Goal: Entertainment & Leisure: Browse casually

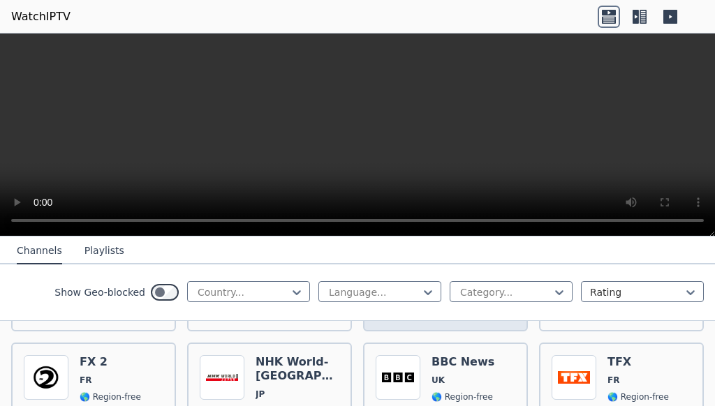
scroll to position [1106, 0]
click at [479, 355] on h6 "BBC News" at bounding box center [462, 362] width 63 height 14
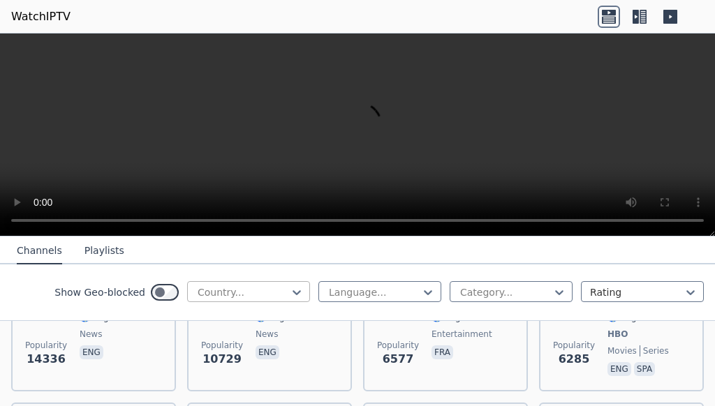
scroll to position [226, 0]
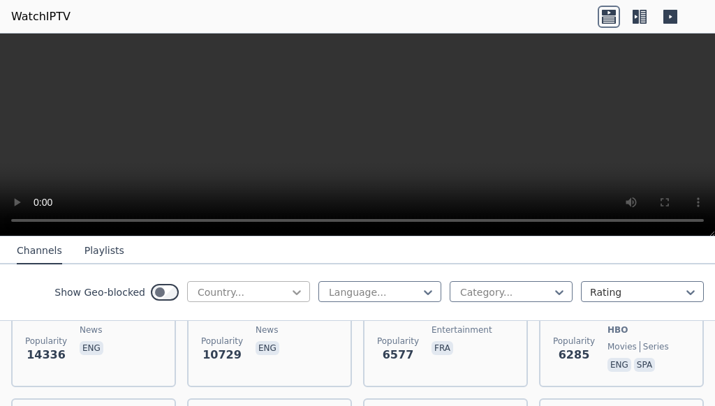
click at [303, 292] on icon at bounding box center [297, 292] width 14 height 14
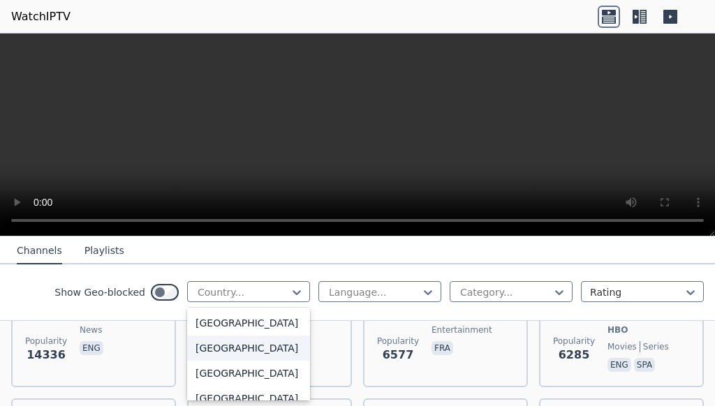
scroll to position [377, 0]
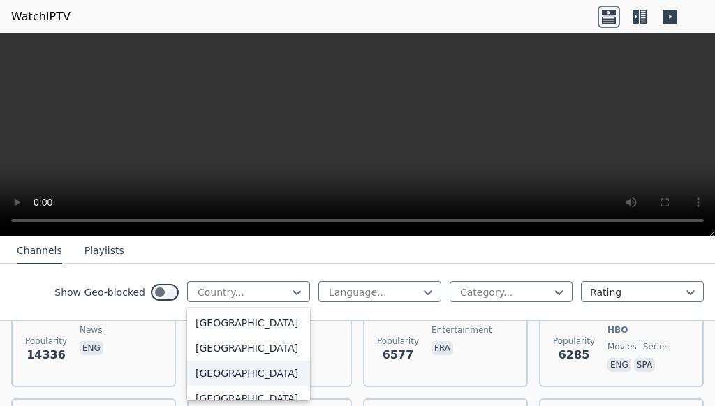
click at [235, 369] on div "[GEOGRAPHIC_DATA]" at bounding box center [248, 373] width 123 height 25
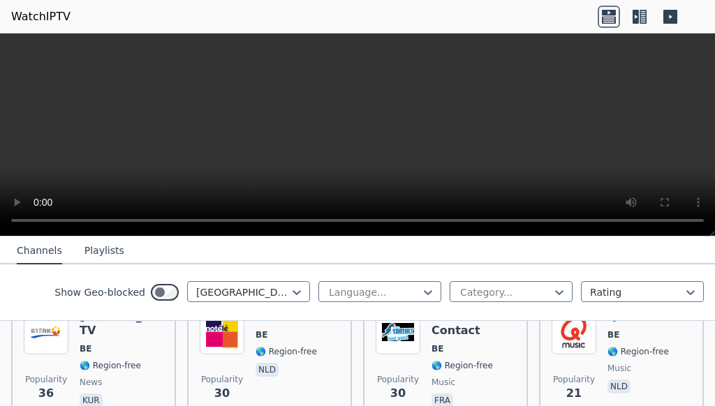
scroll to position [603, 0]
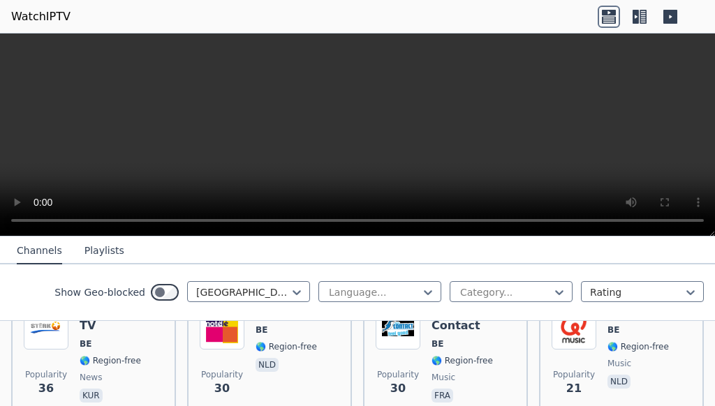
click at [640, 14] on icon at bounding box center [642, 17] width 7 height 14
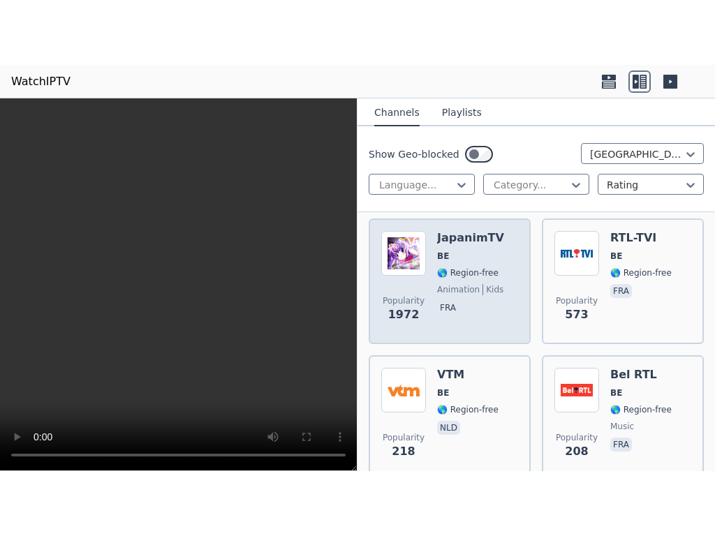
scroll to position [226, 0]
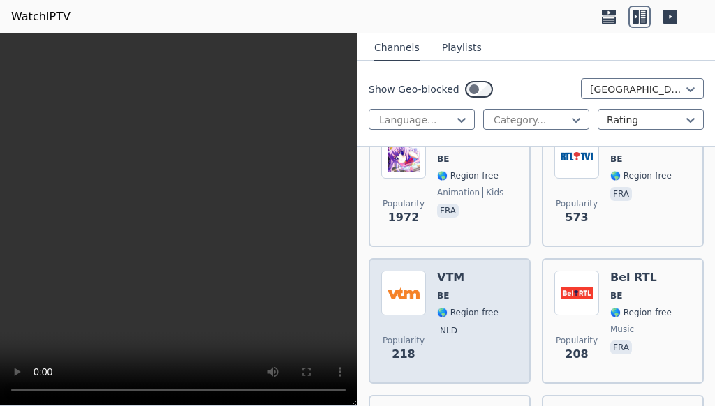
click at [436, 271] on div "Popularity 218 VTM BE 🌎 Region-free nld" at bounding box center [449, 321] width 137 height 101
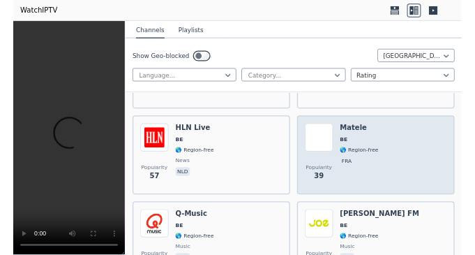
scroll to position [678, 0]
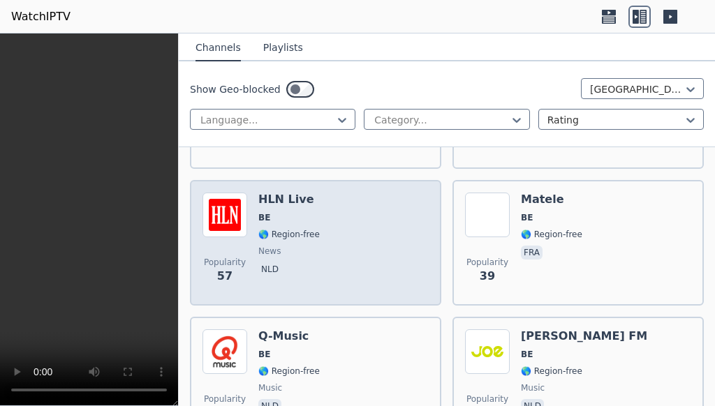
click at [269, 193] on h6 "HLN Live" at bounding box center [288, 200] width 61 height 14
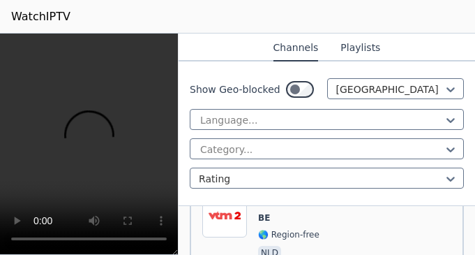
scroll to position [1223, 0]
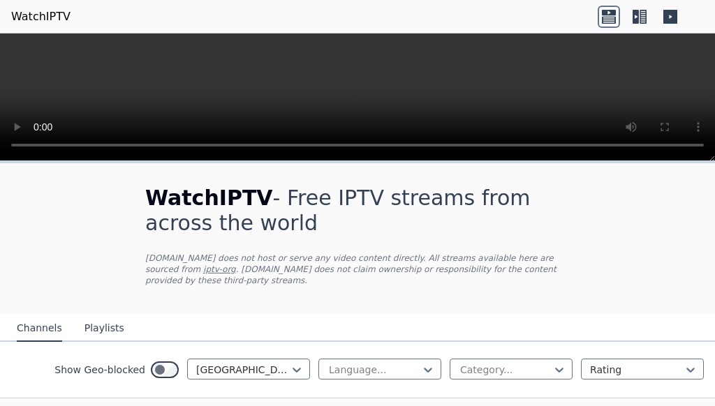
click at [475, 16] on icon at bounding box center [670, 17] width 22 height 22
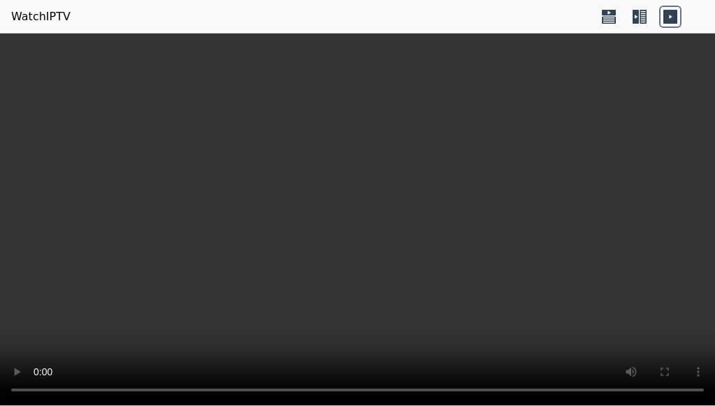
click at [475, 15] on icon at bounding box center [639, 17] width 22 height 22
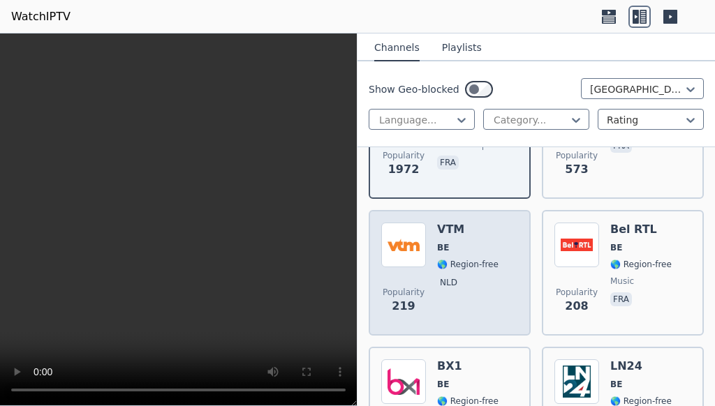
scroll to position [302, 0]
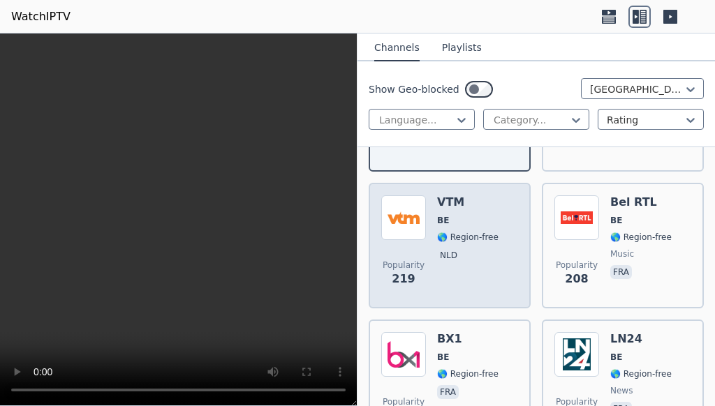
click at [473, 244] on div "VTM BE 🌎 Region-free nld" at bounding box center [467, 245] width 61 height 101
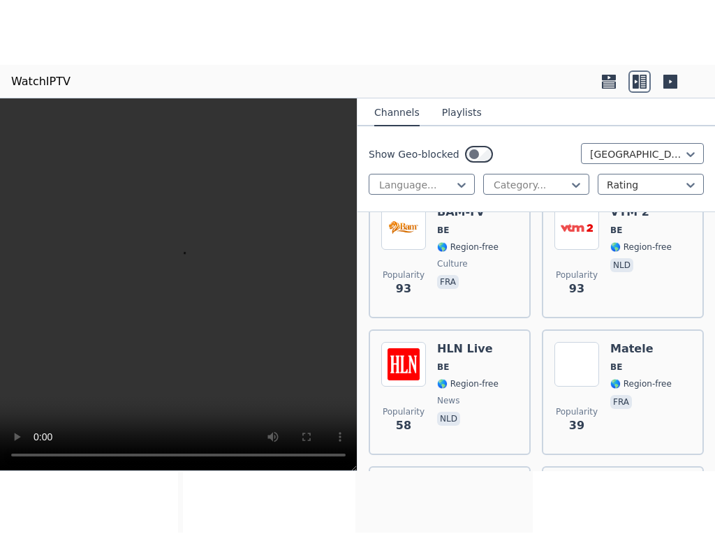
scroll to position [609, 0]
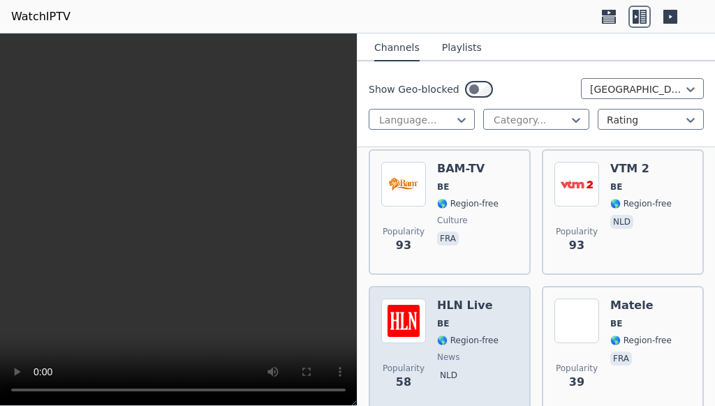
click at [458, 254] on h6 "HLN Live" at bounding box center [467, 306] width 61 height 14
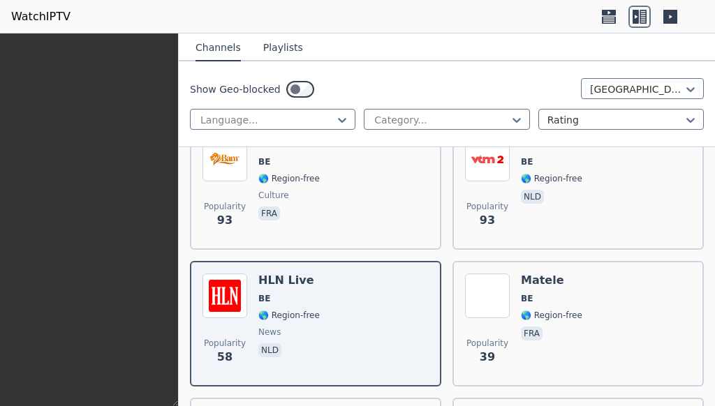
scroll to position [0, 0]
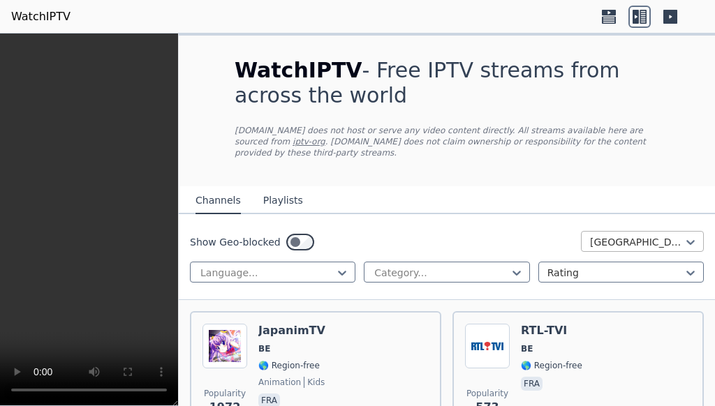
click at [475, 235] on icon at bounding box center [690, 242] width 14 height 14
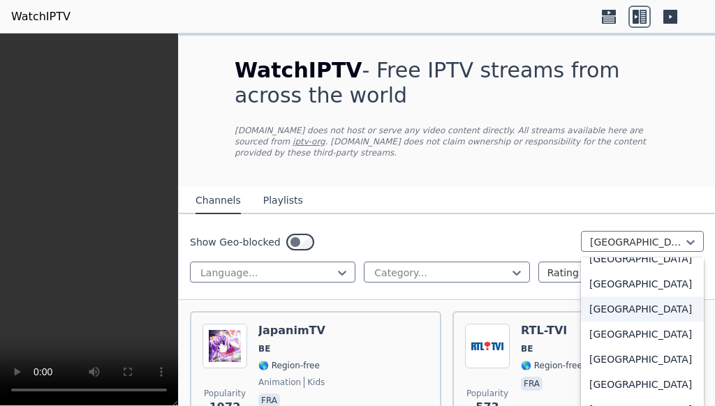
scroll to position [3269, 0]
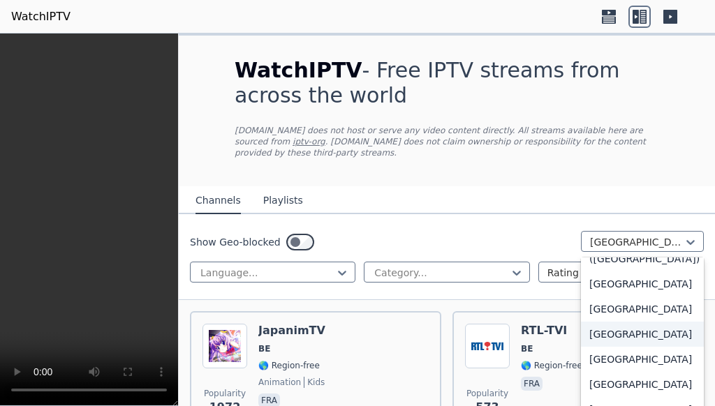
click at [475, 254] on div "[GEOGRAPHIC_DATA]" at bounding box center [642, 334] width 123 height 25
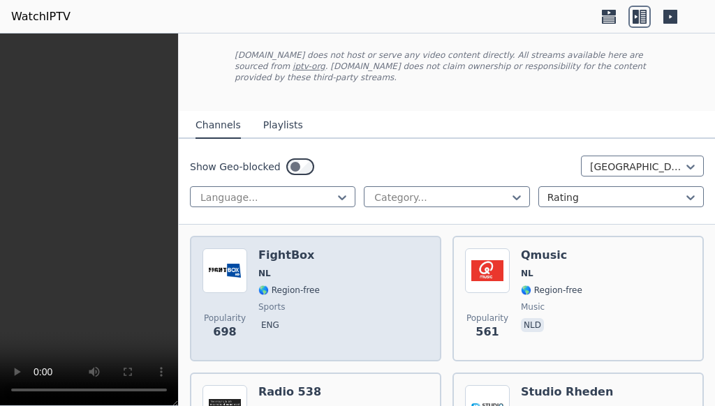
scroll to position [151, 0]
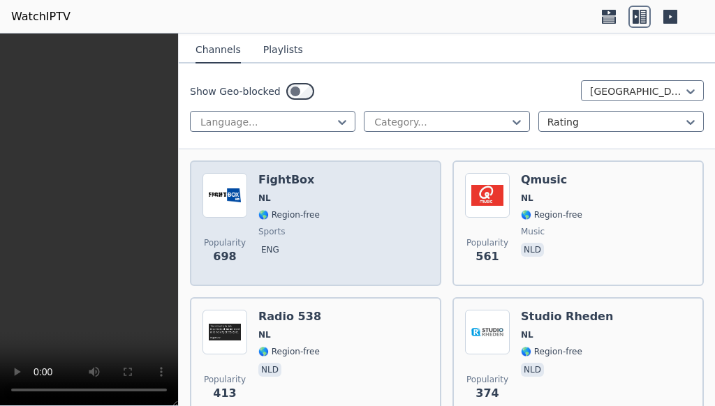
click at [315, 183] on div "Popularity 698 FightBox NL 🌎 Region-free sports eng" at bounding box center [315, 223] width 226 height 101
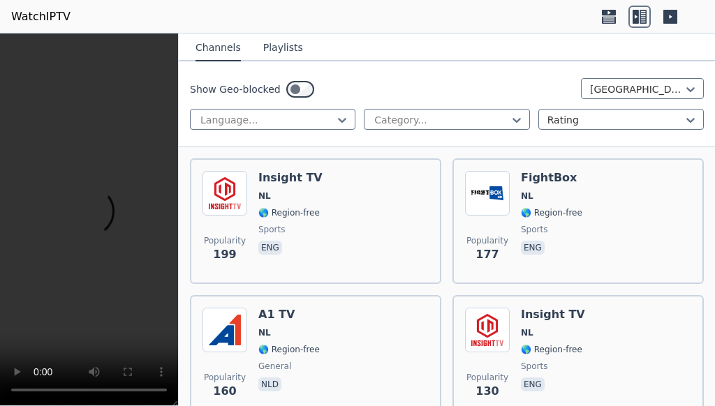
scroll to position [452, 0]
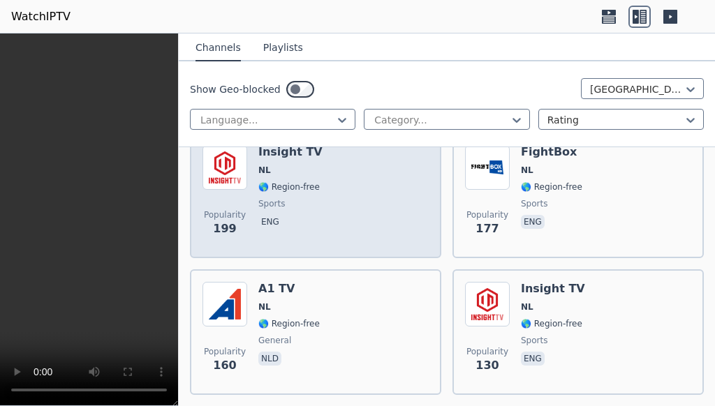
click at [271, 165] on span "NL" at bounding box center [290, 170] width 64 height 11
click at [320, 200] on div "Popularity 199 Insight TV NL 🌎 Region-free sports eng" at bounding box center [315, 195] width 226 height 101
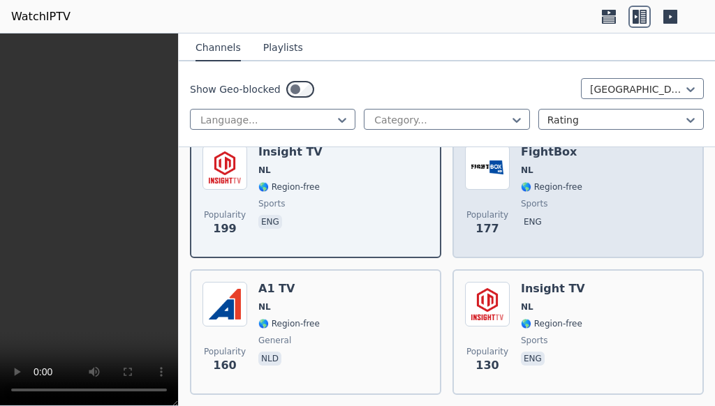
click at [475, 169] on div "Popularity 177 FightBox NL 🌎 Region-free sports eng" at bounding box center [578, 195] width 226 height 101
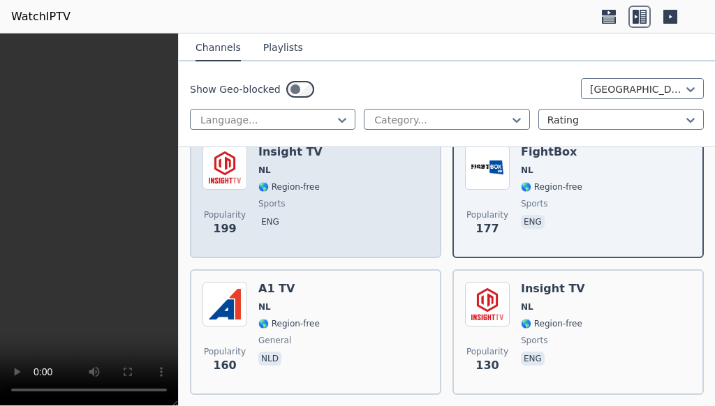
click at [315, 194] on div "Popularity 199 Insight TV NL 🌎 Region-free sports eng" at bounding box center [315, 195] width 226 height 101
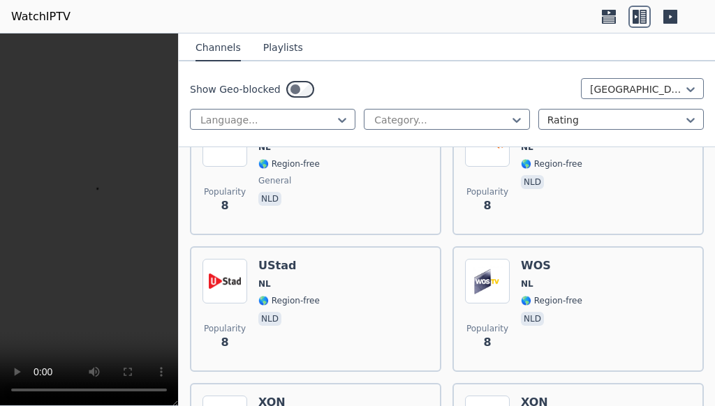
scroll to position [6482, 0]
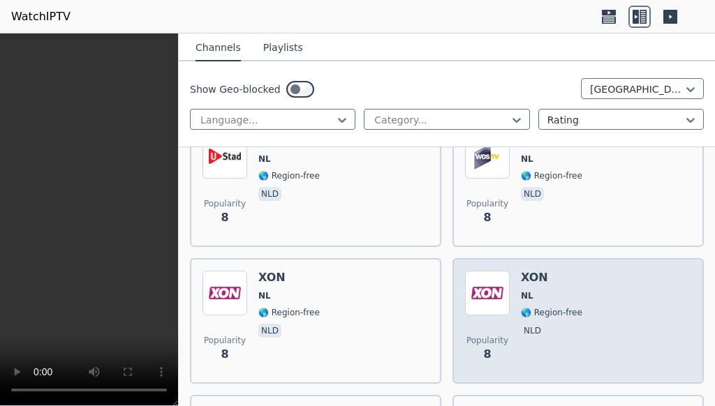
click at [475, 254] on img at bounding box center [487, 293] width 45 height 45
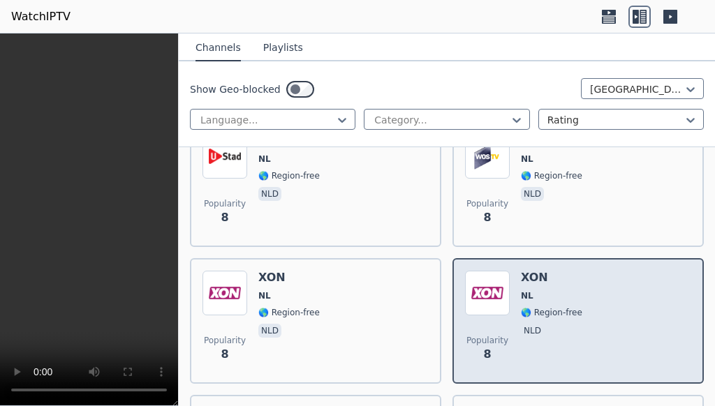
click at [475, 254] on img at bounding box center [487, 293] width 45 height 45
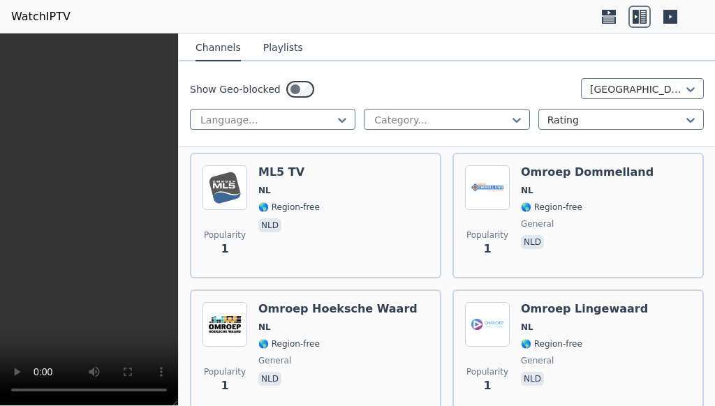
scroll to position [12116, 0]
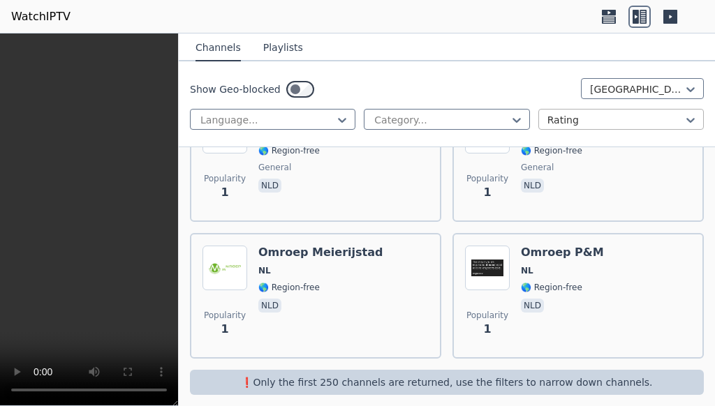
click at [475, 118] on div at bounding box center [615, 120] width 136 height 14
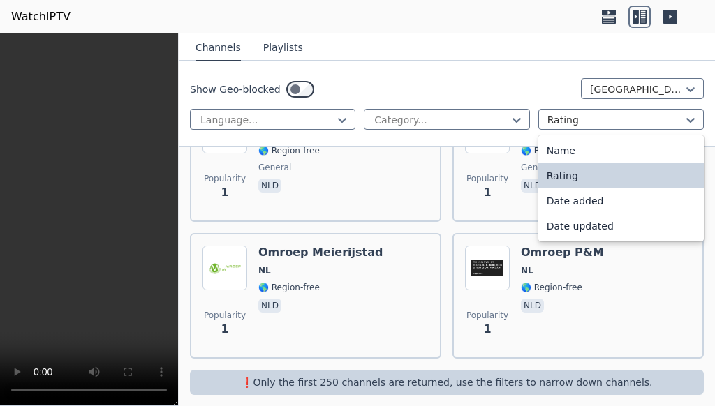
click at [475, 179] on div "Rating" at bounding box center [620, 175] width 165 height 25
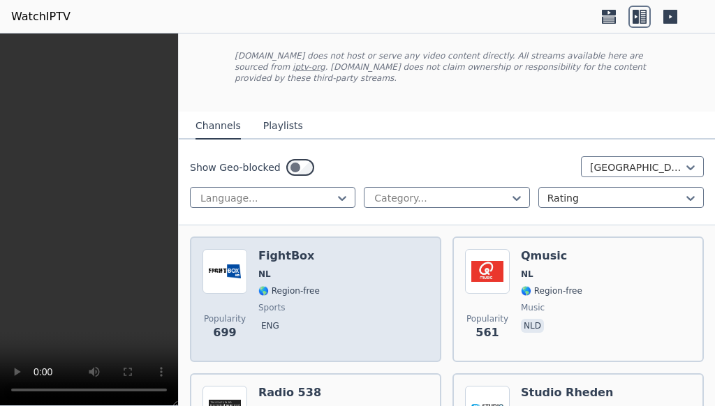
scroll to position [75, 0]
click at [279, 254] on span "NL" at bounding box center [288, 273] width 61 height 11
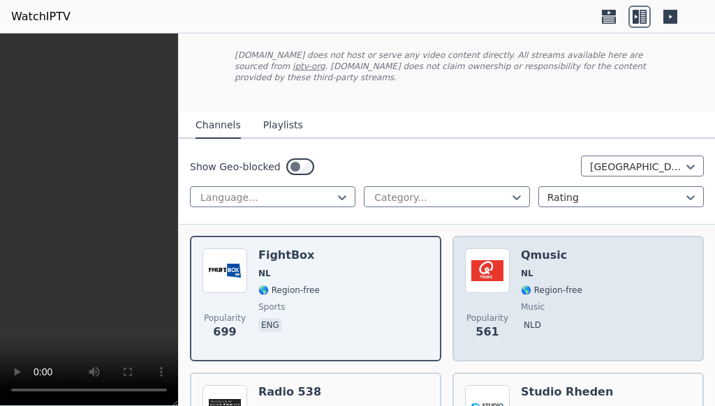
click at [475, 248] on img at bounding box center [487, 270] width 45 height 45
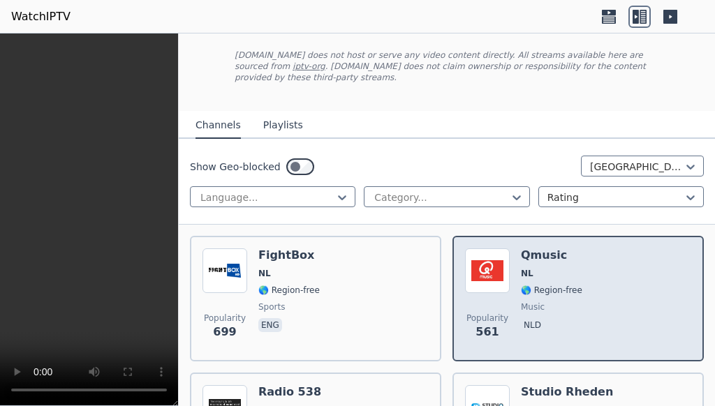
click at [475, 254] on img at bounding box center [487, 270] width 45 height 45
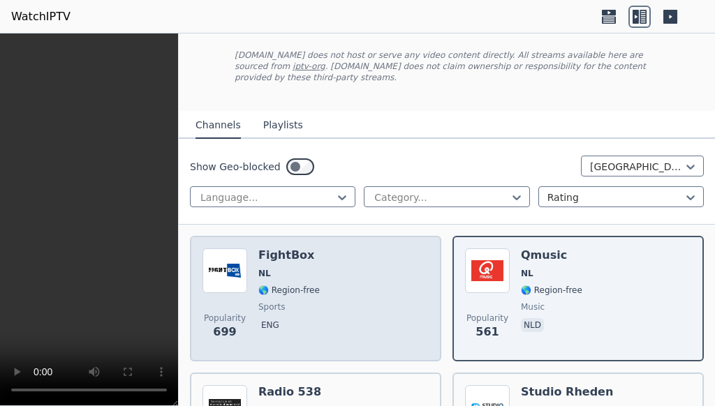
click at [301, 254] on span "NL" at bounding box center [288, 273] width 61 height 11
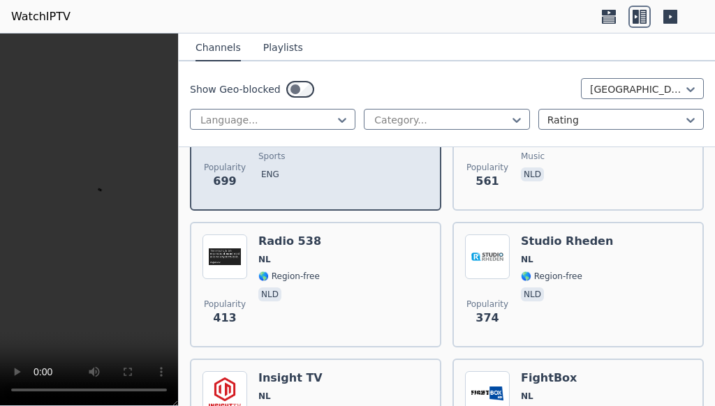
scroll to position [302, 0]
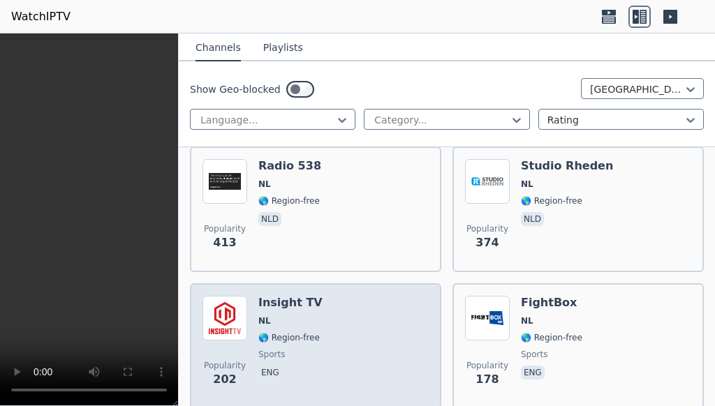
click at [290, 254] on span "NL" at bounding box center [290, 320] width 64 height 11
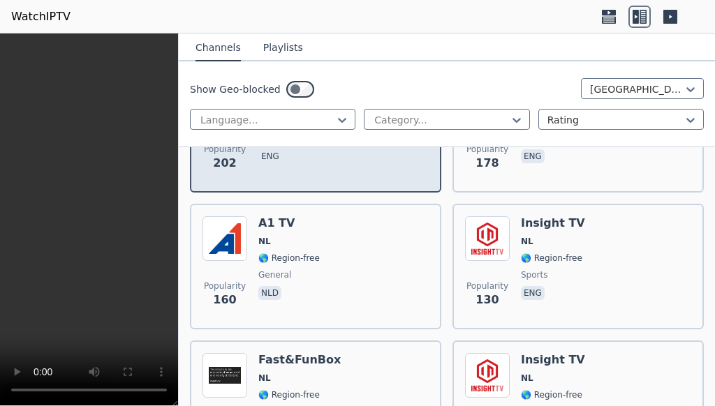
scroll to position [528, 0]
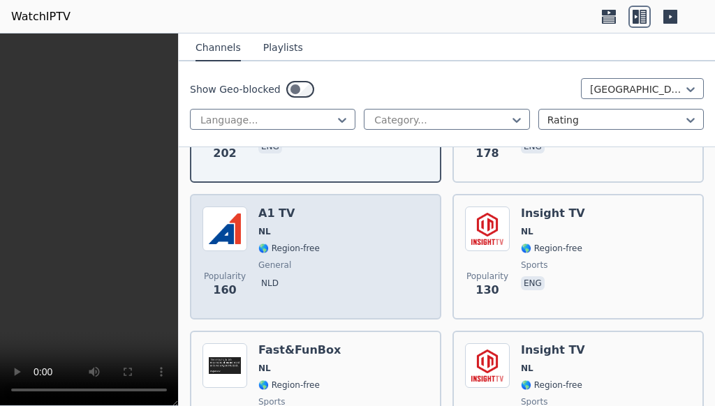
click at [349, 230] on div "Popularity 160 A1 TV NL 🌎 Region-free general nld" at bounding box center [315, 257] width 226 height 101
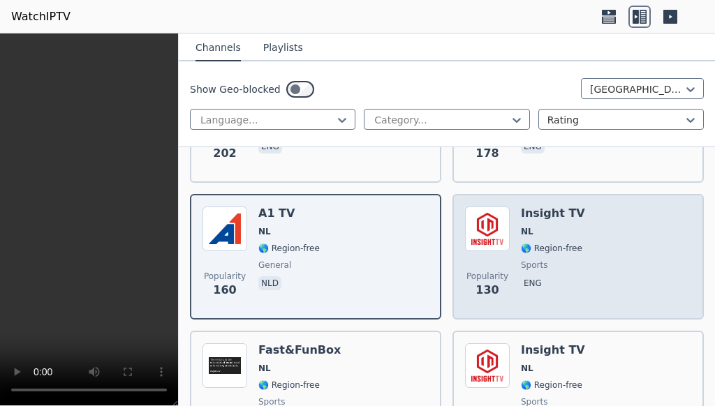
click at [475, 254] on div "Insight TV NL 🌎 Region-free sports eng" at bounding box center [553, 257] width 64 height 101
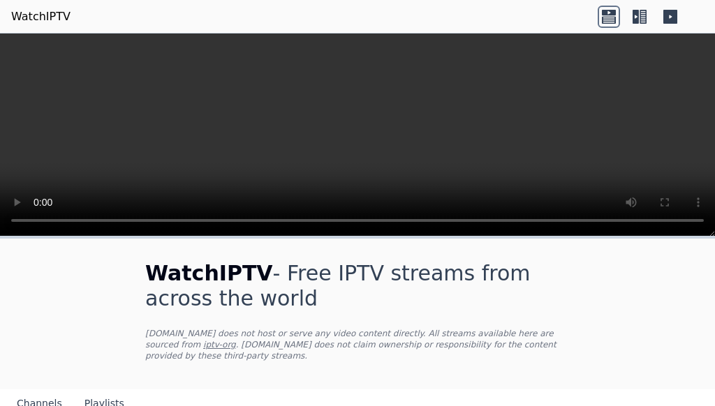
click at [646, 15] on icon at bounding box center [642, 17] width 7 height 14
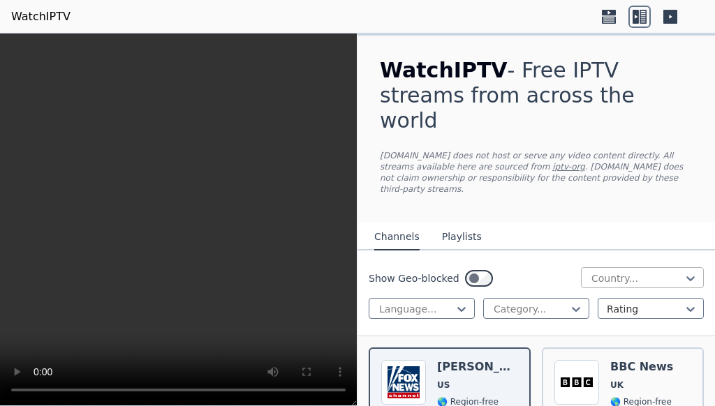
click at [660, 271] on div at bounding box center [637, 278] width 94 height 14
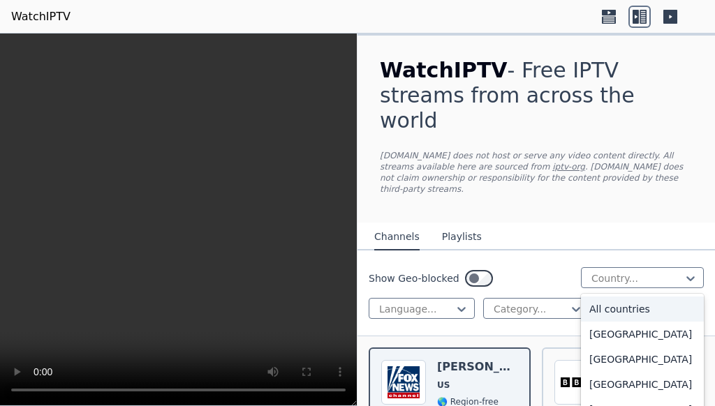
click at [576, 186] on div "WatchIPTV - Free IPTV streams from across the world WatchIPTV.xyz does not host…" at bounding box center [535, 129] width 357 height 187
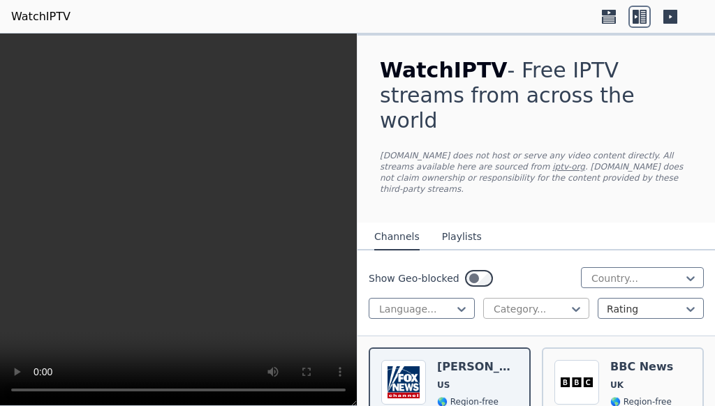
click at [541, 302] on div at bounding box center [530, 309] width 77 height 14
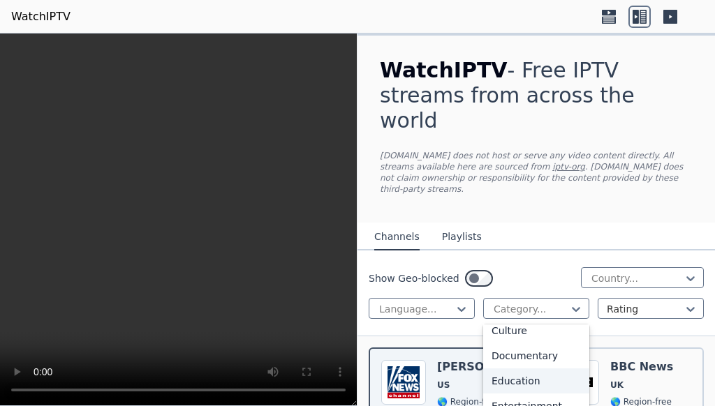
scroll to position [151, 0]
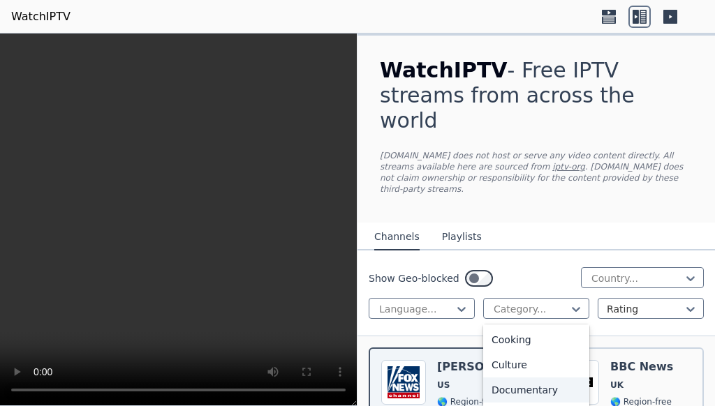
click at [526, 378] on div "Documentary" at bounding box center [536, 390] width 106 height 25
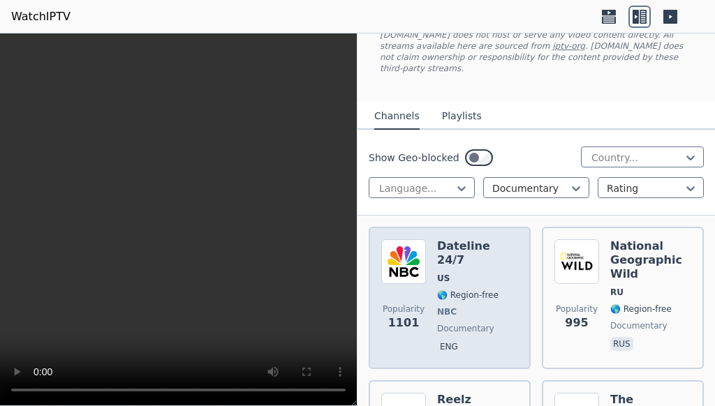
scroll to position [151, 0]
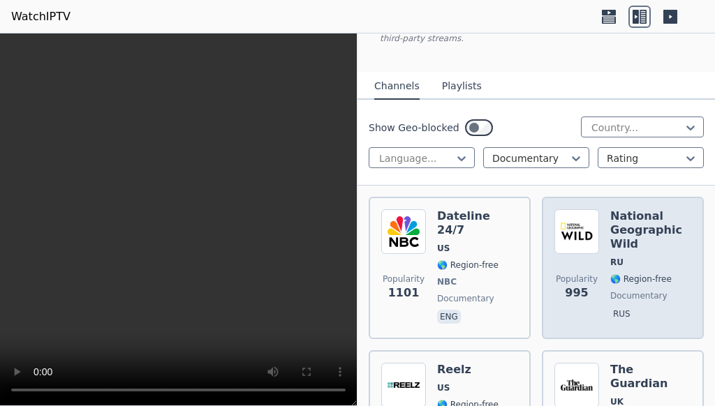
click at [620, 209] on h6 "National Geographic Wild" at bounding box center [650, 230] width 81 height 42
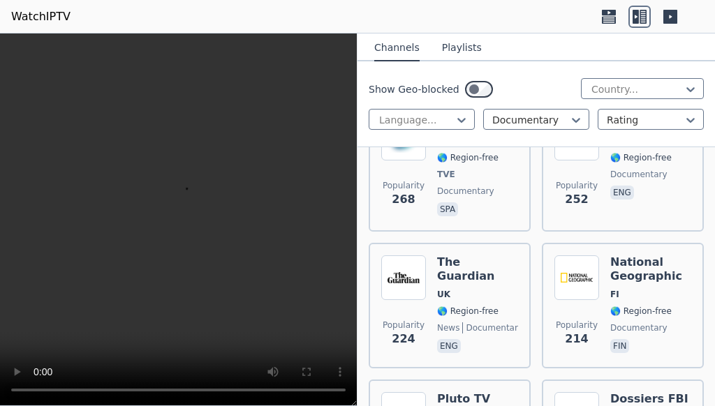
scroll to position [754, 0]
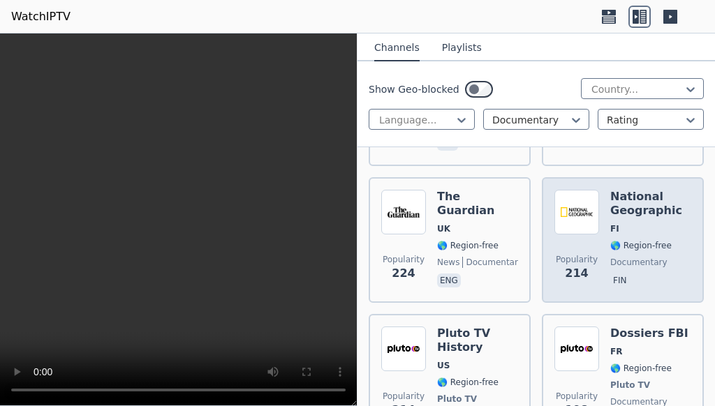
click at [597, 190] on img at bounding box center [576, 212] width 45 height 45
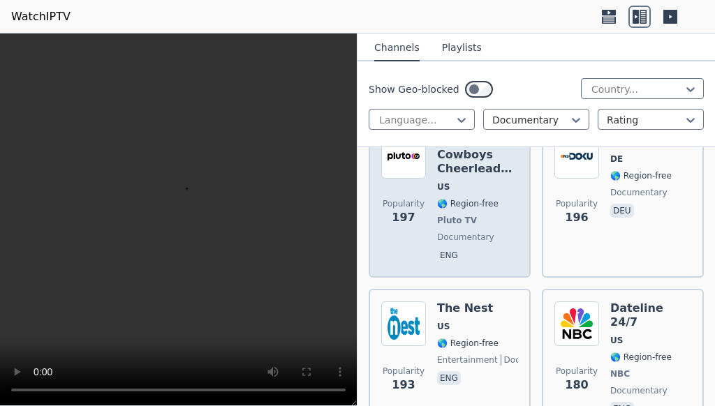
scroll to position [980, 0]
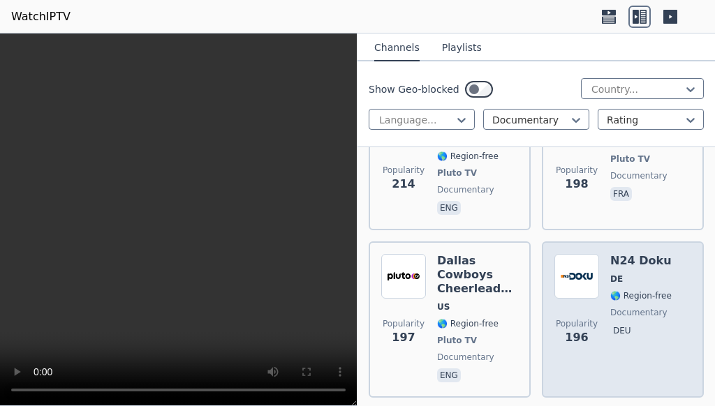
click at [579, 254] on img at bounding box center [576, 276] width 45 height 45
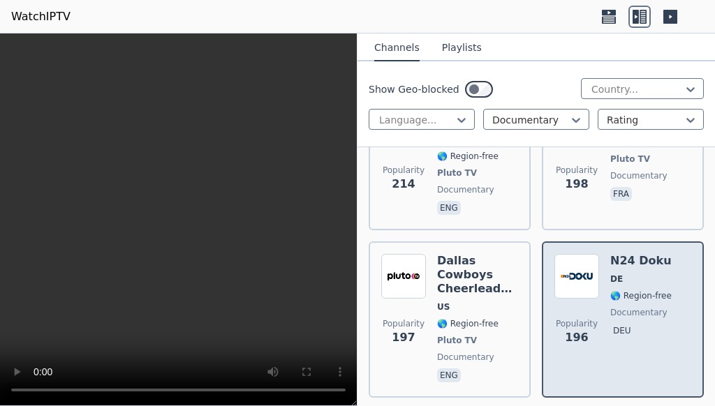
click at [587, 254] on img at bounding box center [576, 276] width 45 height 45
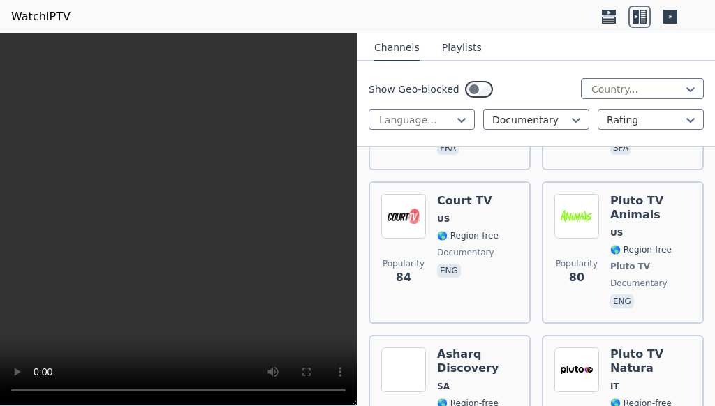
scroll to position [2789, 0]
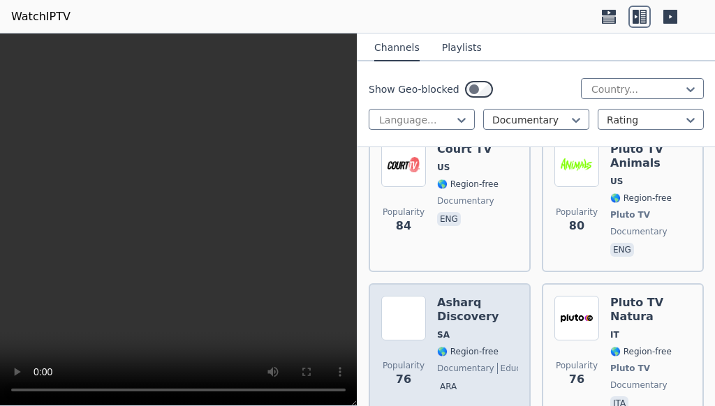
click at [452, 296] on h6 "Asharq Discovery" at bounding box center [477, 310] width 81 height 28
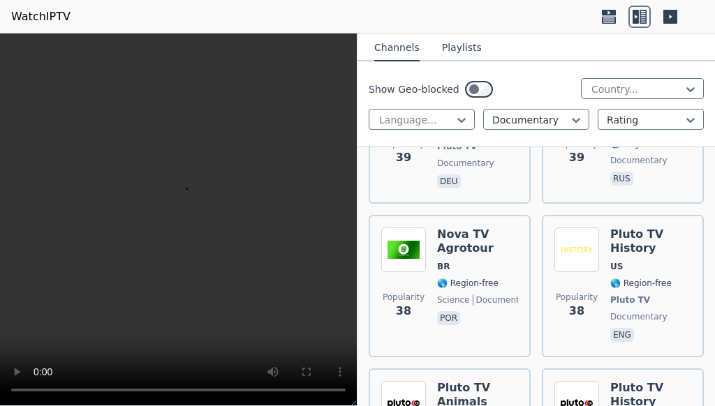
scroll to position [4372, 0]
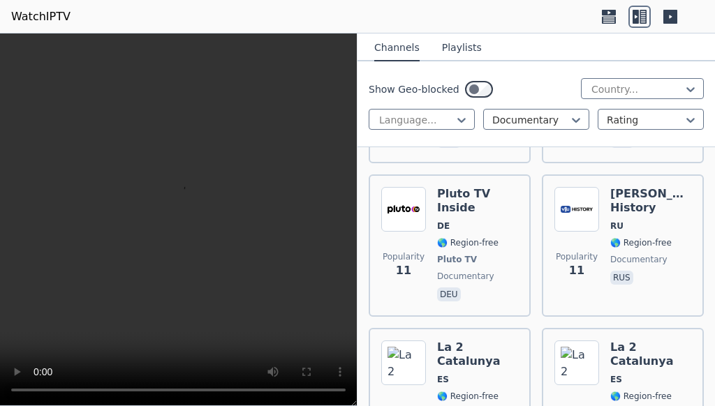
scroll to position [8914, 0]
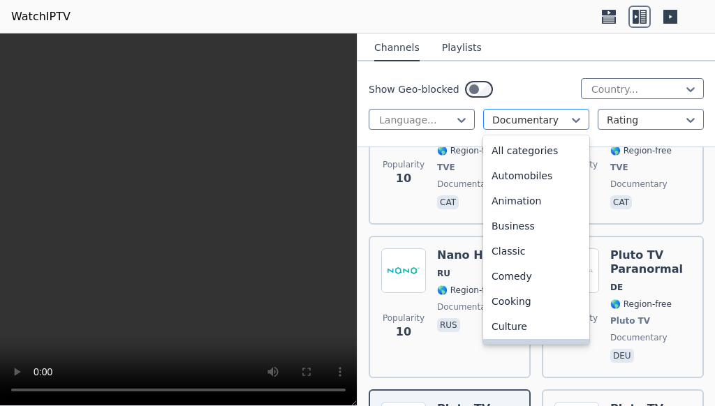
click at [557, 115] on div at bounding box center [530, 120] width 77 height 14
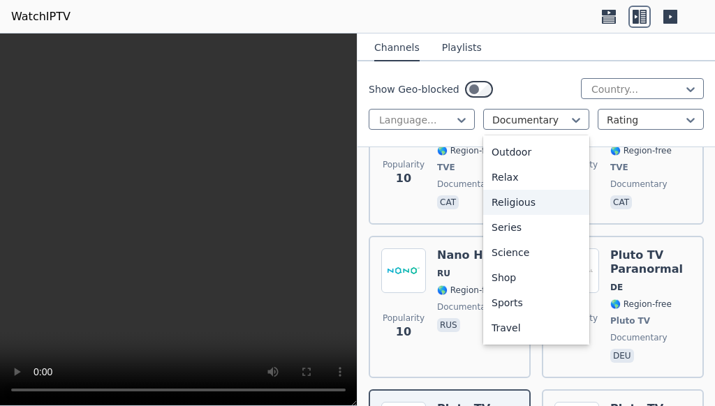
scroll to position [452, 0]
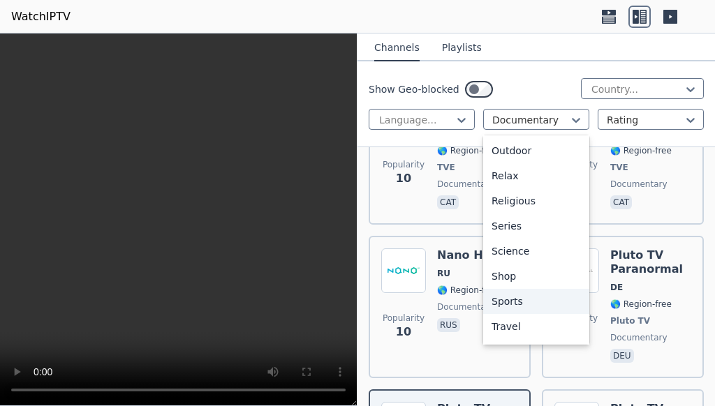
click at [504, 302] on div "Sports" at bounding box center [536, 301] width 106 height 25
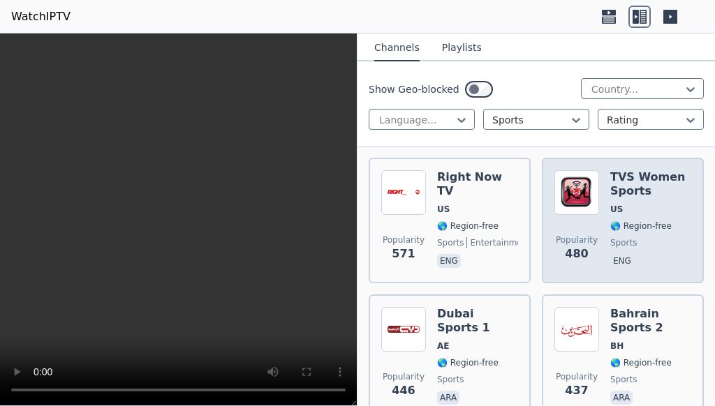
scroll to position [2186, 0]
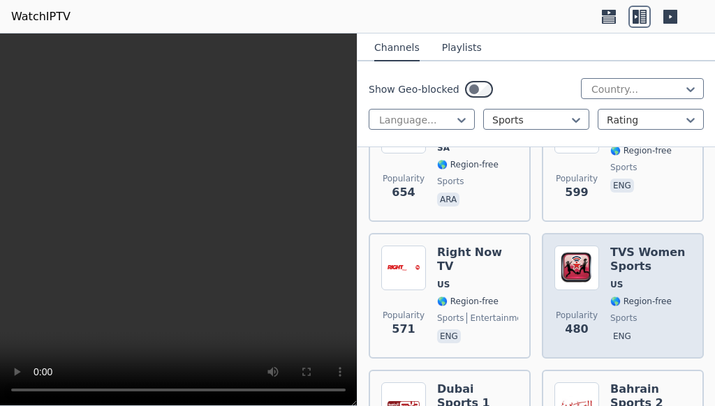
click at [576, 246] on img at bounding box center [576, 268] width 45 height 45
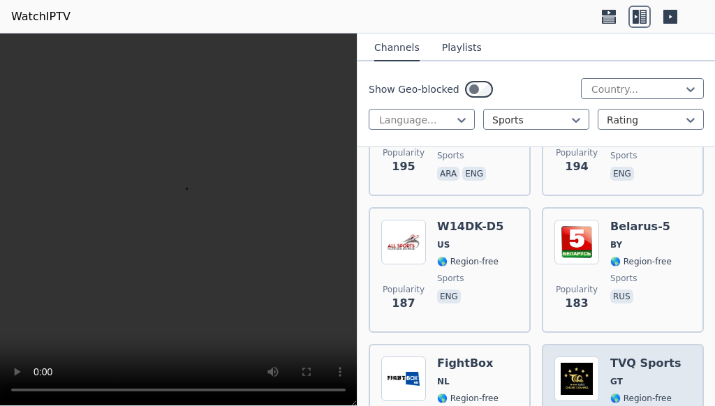
scroll to position [4146, 0]
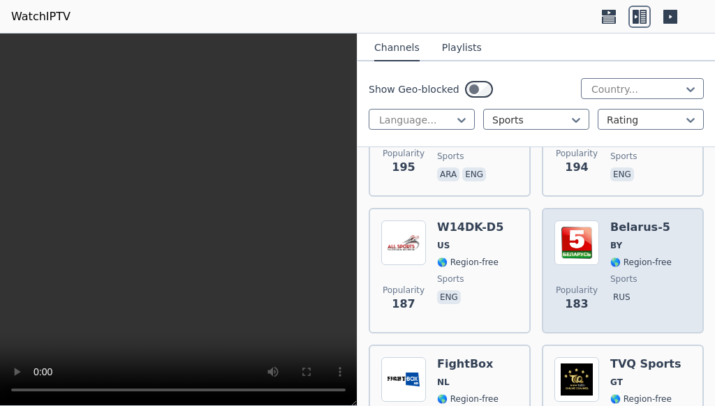
click at [602, 222] on div "Popularity 183 Belarus-5 BY 🌎 Region-free sports rus" at bounding box center [622, 271] width 137 height 101
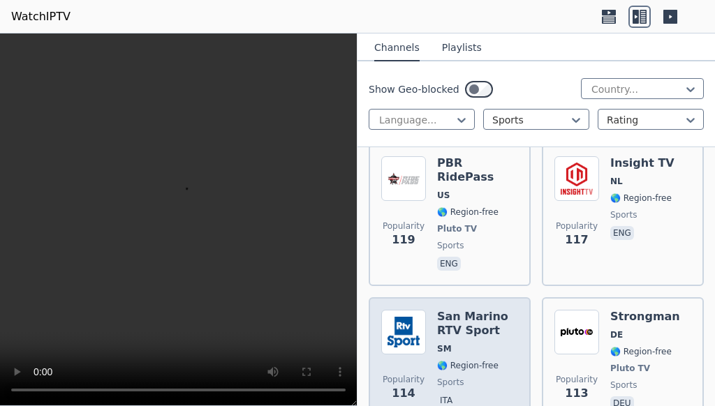
scroll to position [5955, 0]
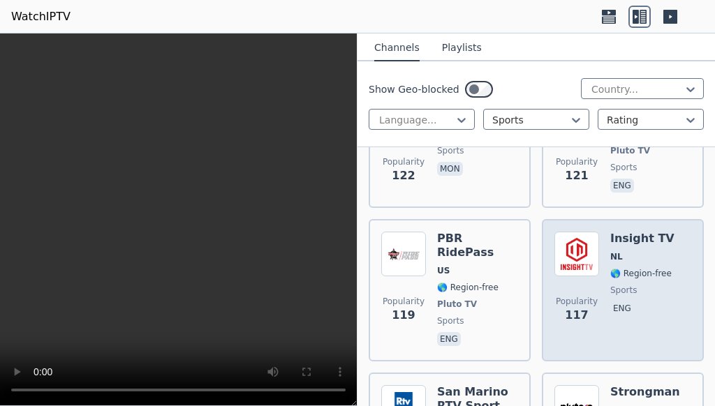
click at [570, 232] on img at bounding box center [576, 254] width 45 height 45
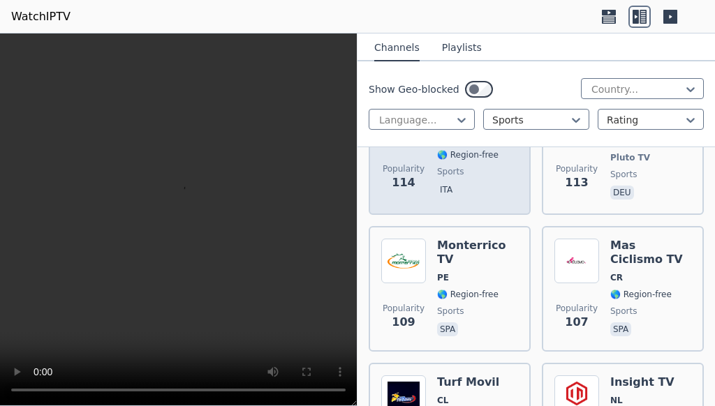
scroll to position [6332, 0]
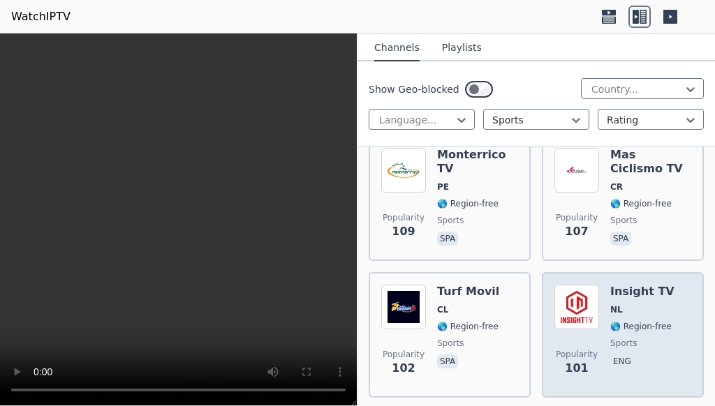
click at [581, 285] on img at bounding box center [576, 307] width 45 height 45
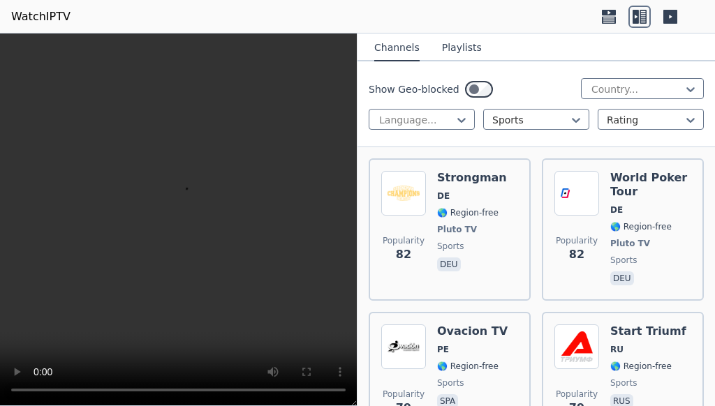
scroll to position [7722, 0]
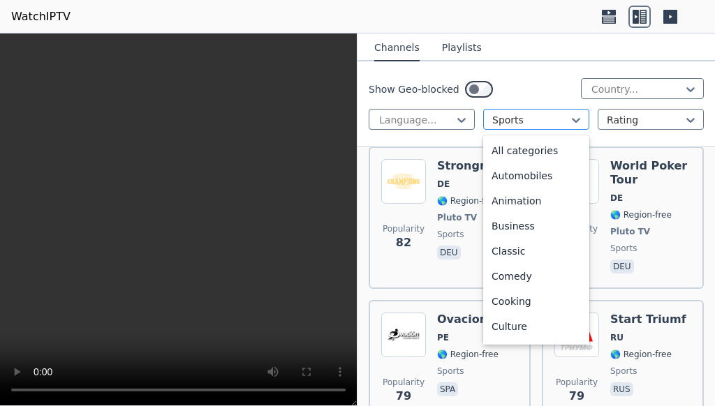
click at [558, 121] on div at bounding box center [530, 120] width 77 height 14
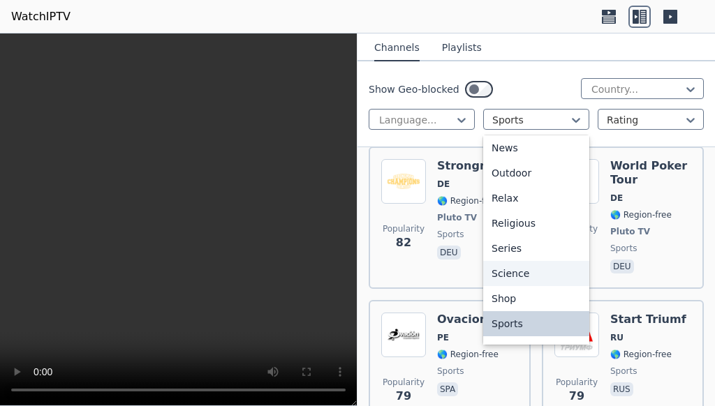
click at [517, 275] on div "Science" at bounding box center [536, 273] width 106 height 25
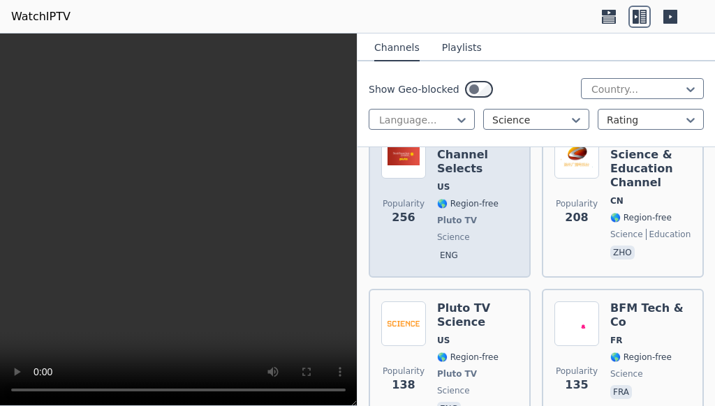
scroll to position [151, 0]
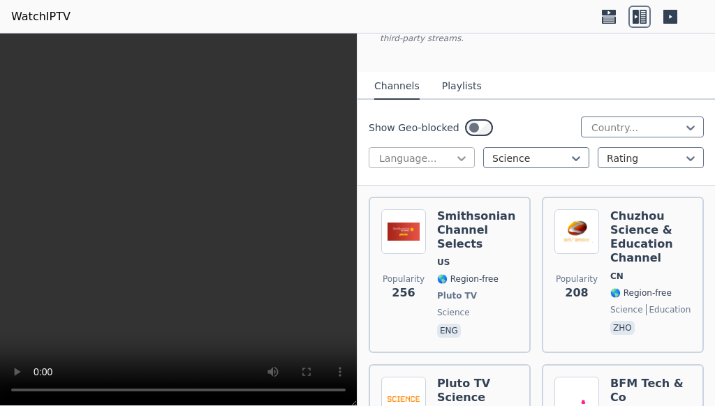
click at [459, 151] on icon at bounding box center [461, 158] width 14 height 14
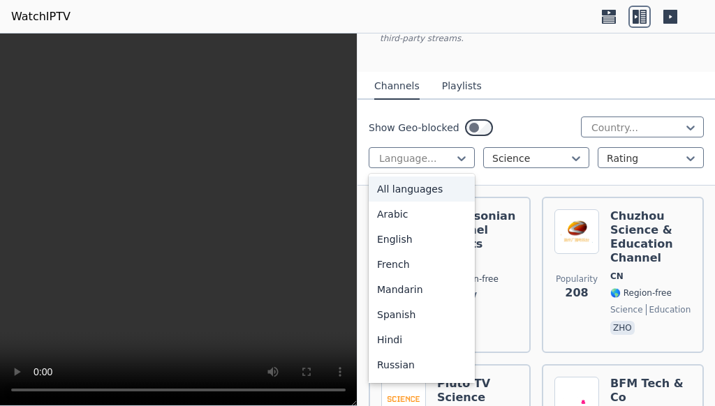
click at [514, 100] on div "Show Geo-blocked Country... 22 results available. Use Up and Down to choose opt…" at bounding box center [535, 143] width 357 height 86
click at [468, 147] on div "Language..." at bounding box center [422, 157] width 106 height 21
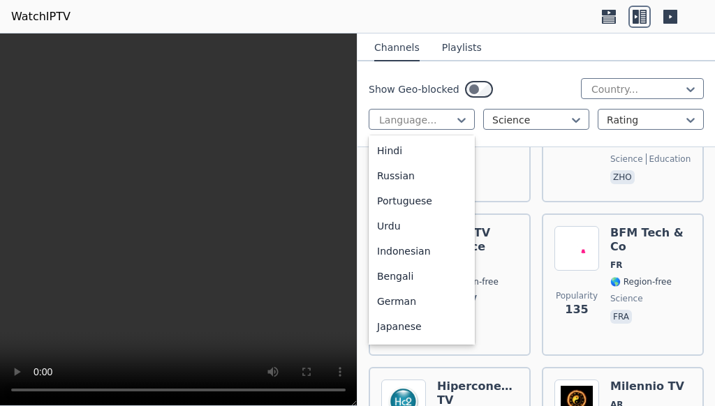
scroll to position [0, 0]
click at [391, 202] on div "English" at bounding box center [422, 200] width 106 height 25
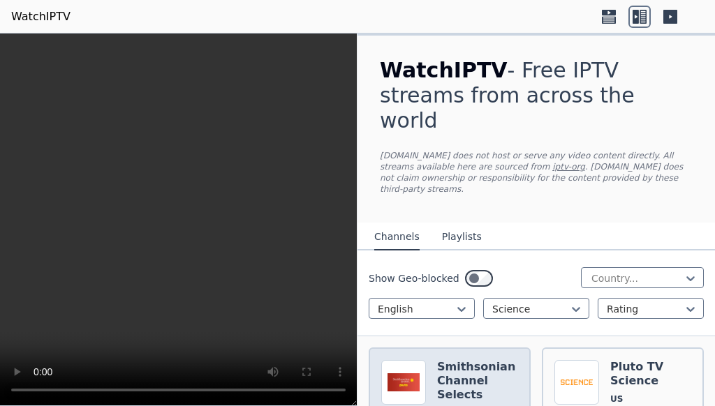
scroll to position [134, 0]
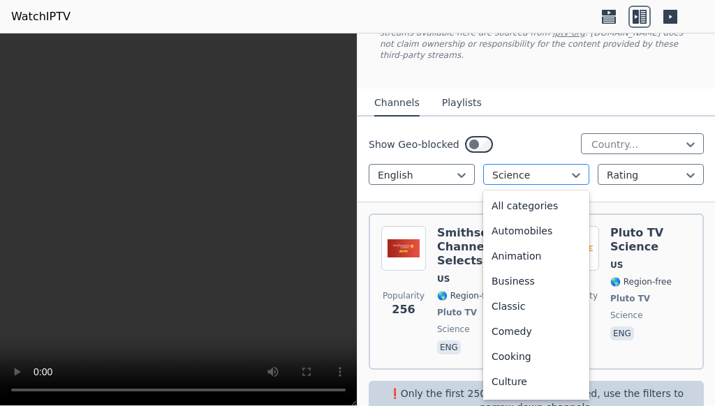
click at [566, 168] on div at bounding box center [530, 175] width 77 height 14
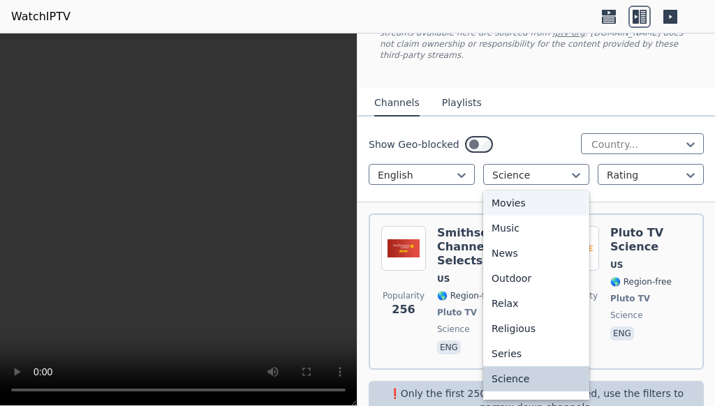
click at [521, 191] on div "Movies" at bounding box center [536, 203] width 106 height 25
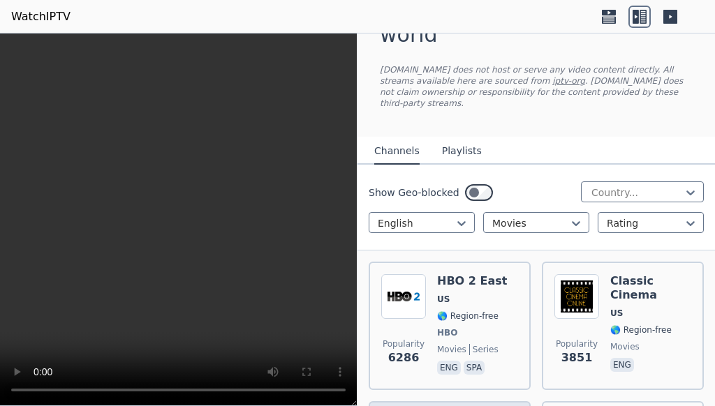
scroll to position [75, 0]
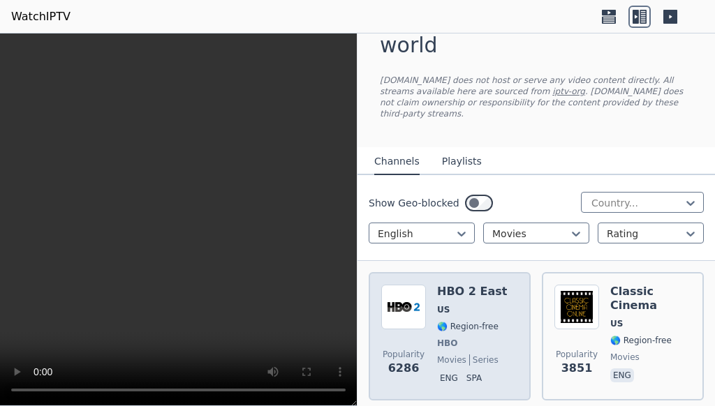
click at [468, 304] on span "US" at bounding box center [472, 309] width 70 height 11
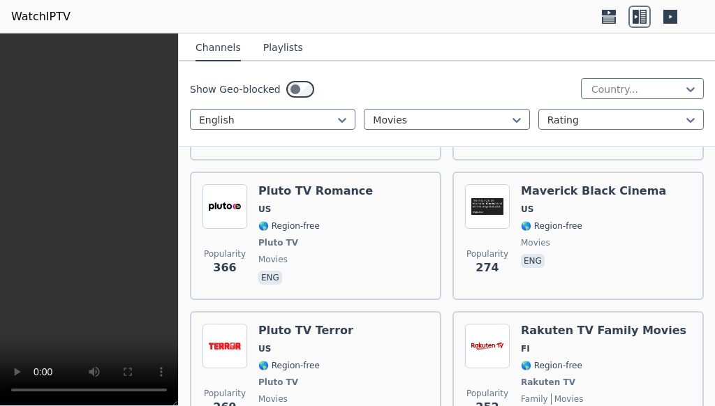
scroll to position [1723, 0]
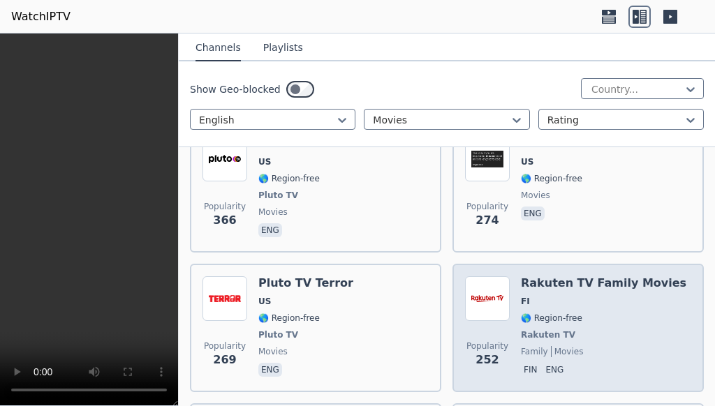
click at [537, 313] on span "🌎 Region-free" at bounding box center [551, 318] width 61 height 11
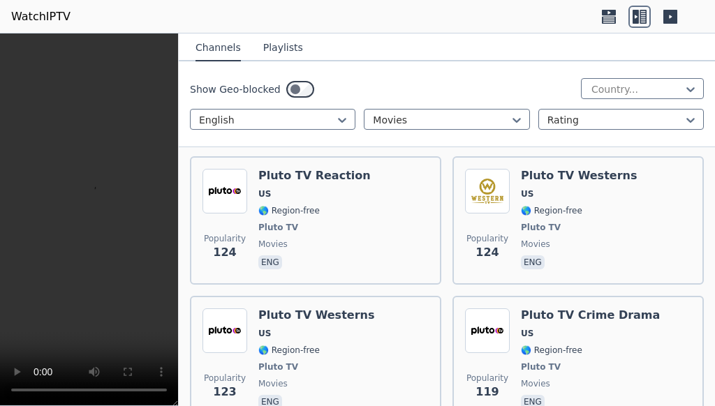
scroll to position [3456, 0]
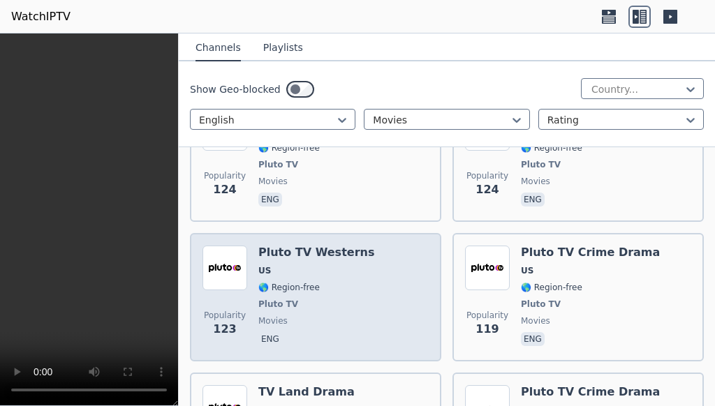
click at [334, 247] on div "Pluto TV Westerns US 🌎 Region-free Pluto TV movies eng" at bounding box center [316, 297] width 116 height 103
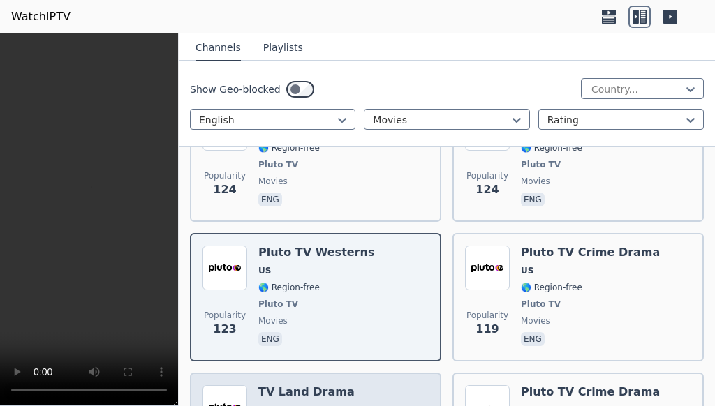
scroll to position [3559, 0]
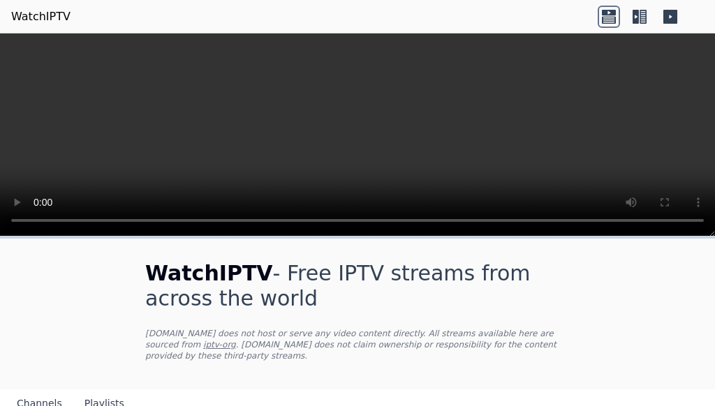
click at [634, 15] on icon at bounding box center [635, 17] width 6 height 14
